Goal: Task Accomplishment & Management: Use online tool/utility

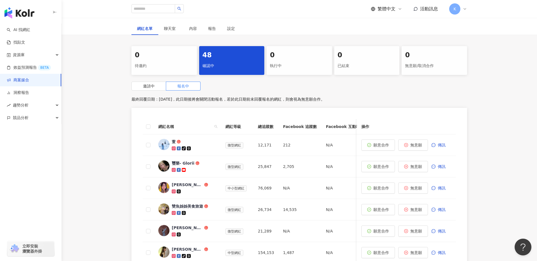
click at [104, 142] on div "0 待邀約 48 確認中 0 執行中 0 已結束 0 無意願/取消合作 邀請中 報名中 最終回覆日期：2025/12/31，此日期後將會關閉活動報名，若於此日…" at bounding box center [299, 212] width 475 height 332
click at [201, 146] on div at bounding box center [194, 149] width 45 height 6
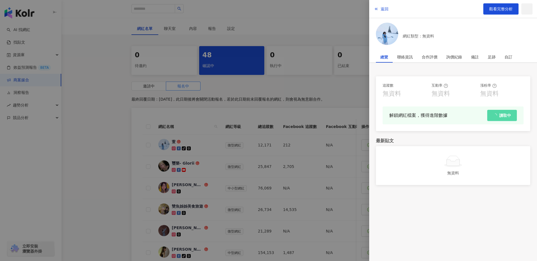
click at [235, 138] on div at bounding box center [268, 130] width 537 height 261
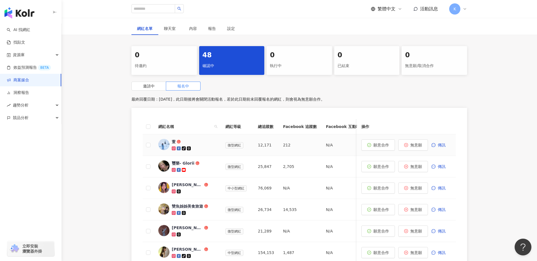
click at [202, 150] on div at bounding box center [194, 149] width 45 height 6
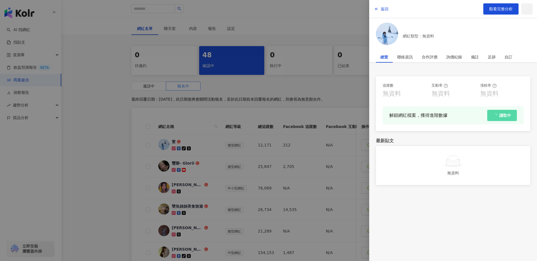
click at [202, 150] on div at bounding box center [268, 130] width 537 height 261
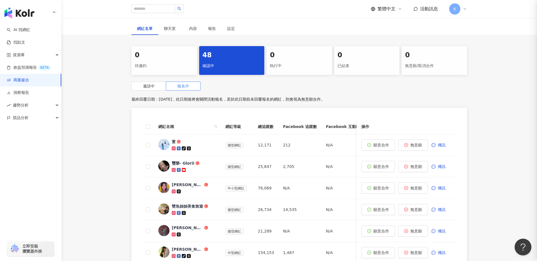
click at [202, 164] on span "璽樂- Glorii" at bounding box center [190, 164] width 36 height 6
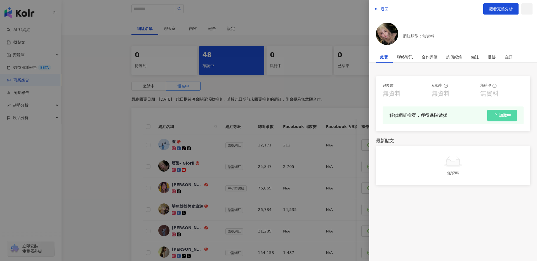
click at [202, 164] on div at bounding box center [268, 130] width 537 height 261
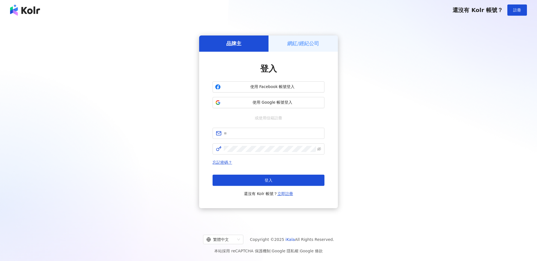
scroll to position [26, 0]
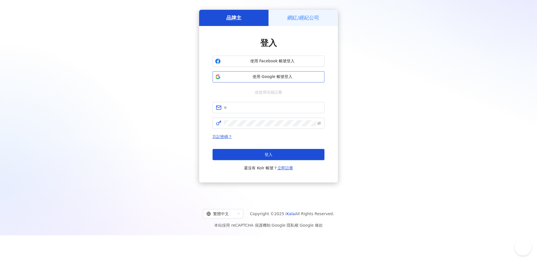
click at [273, 80] on button "使用 Google 帳號登入" at bounding box center [269, 76] width 112 height 11
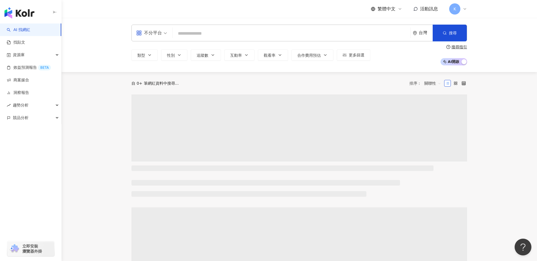
click at [101, 104] on main "不分平台 台灣 搜尋 類型 性別 追蹤數 互動率 觀看率 合作費用預估 更多篩選 搜尋指引 AI 開啟 AI 關閉 自 0+ 筆網紅資料中搜尋... 排序： …" at bounding box center [299, 248] width 475 height 460
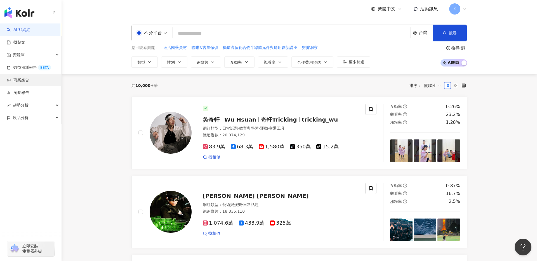
click at [29, 79] on link "商案媒合" at bounding box center [18, 80] width 22 height 6
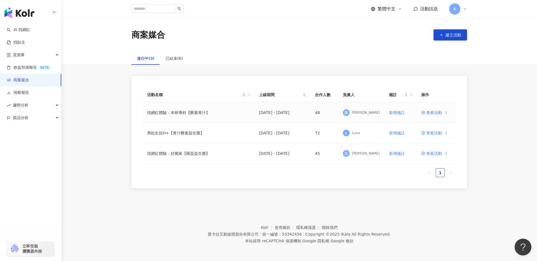
click at [438, 111] on span "查看活動" at bounding box center [431, 113] width 21 height 4
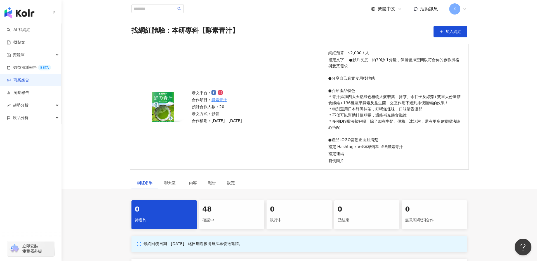
scroll to position [20, 0]
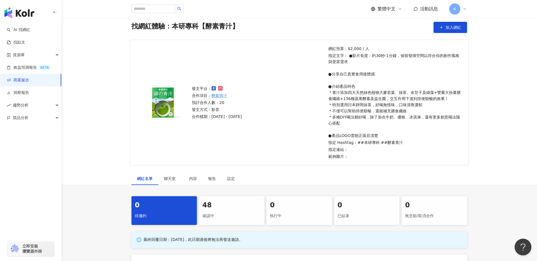
click at [215, 207] on div "48" at bounding box center [231, 206] width 59 height 10
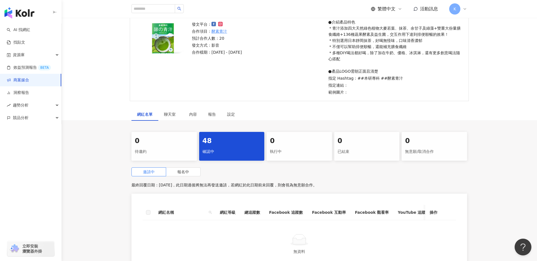
scroll to position [101, 0]
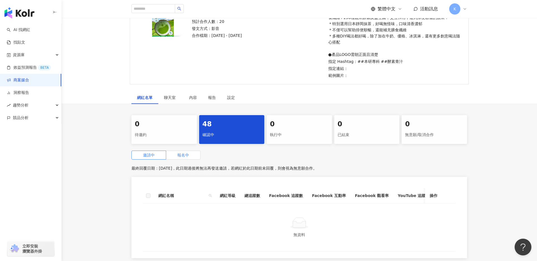
click at [187, 154] on span "報名中" at bounding box center [183, 155] width 12 height 4
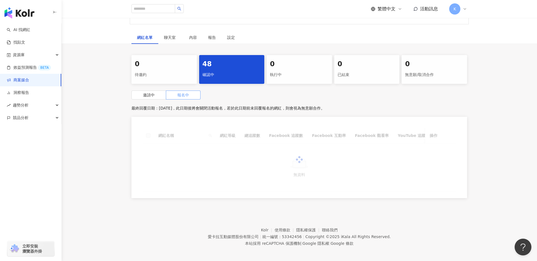
scroll to position [164, 0]
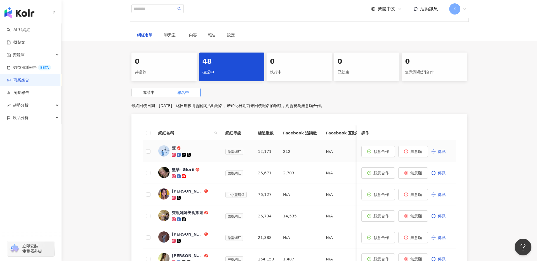
click at [213, 152] on div at bounding box center [194, 155] width 45 height 6
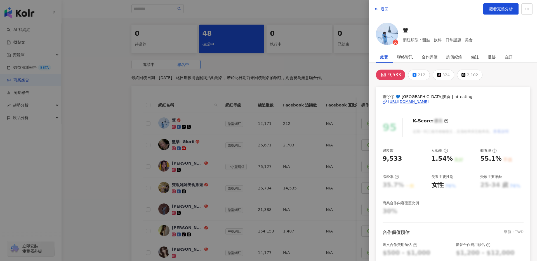
scroll to position [192, 0]
click at [303, 146] on div at bounding box center [268, 130] width 537 height 261
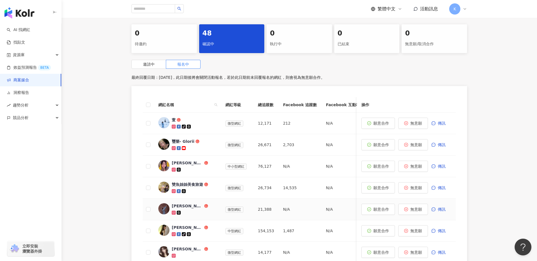
click at [199, 210] on div at bounding box center [194, 213] width 45 height 6
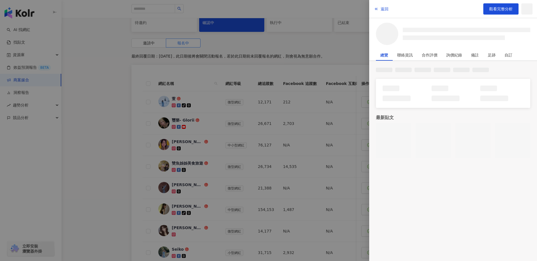
scroll to position [238, 0]
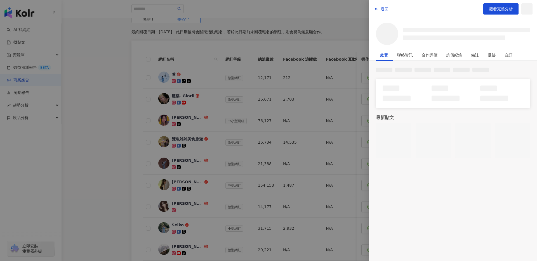
click at [199, 210] on div at bounding box center [268, 130] width 537 height 261
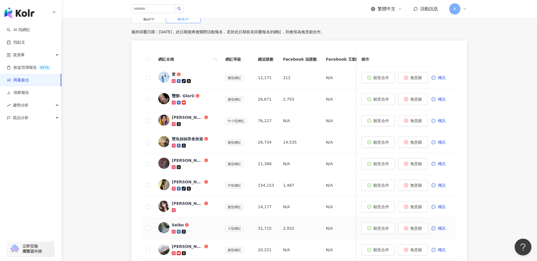
click at [199, 224] on span "Seiko" at bounding box center [190, 225] width 36 height 6
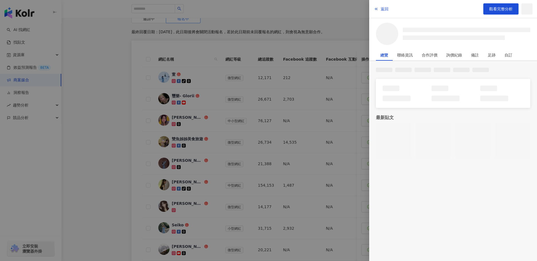
click at [199, 224] on div at bounding box center [268, 130] width 537 height 261
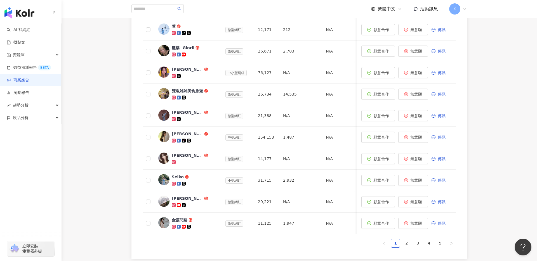
scroll to position [305, 0]
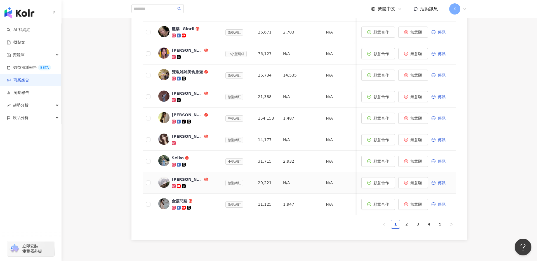
click at [207, 187] on div at bounding box center [194, 186] width 45 height 6
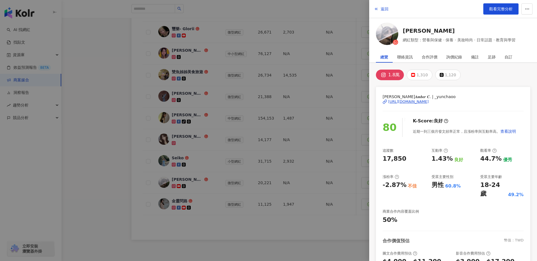
click at [292, 105] on div at bounding box center [268, 130] width 537 height 261
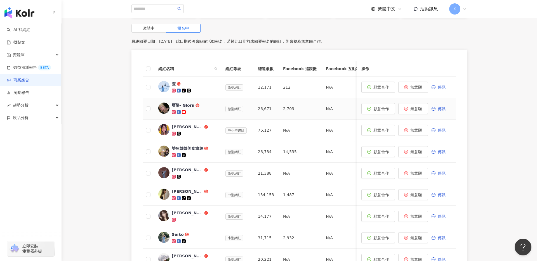
scroll to position [221, 0]
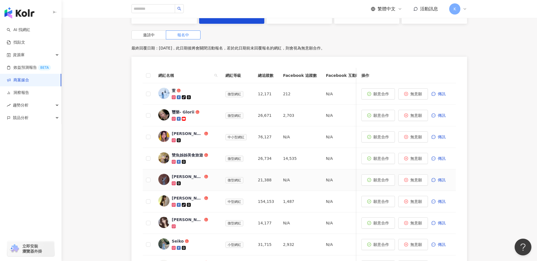
click at [201, 174] on span "[PERSON_NAME]" at bounding box center [190, 177] width 36 height 6
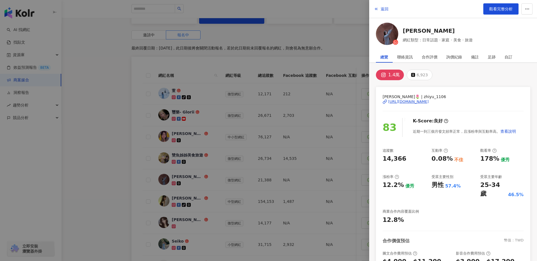
click at [428, 102] on div "[URL][DOMAIN_NAME]" at bounding box center [408, 101] width 41 height 5
